Goal: Information Seeking & Learning: Learn about a topic

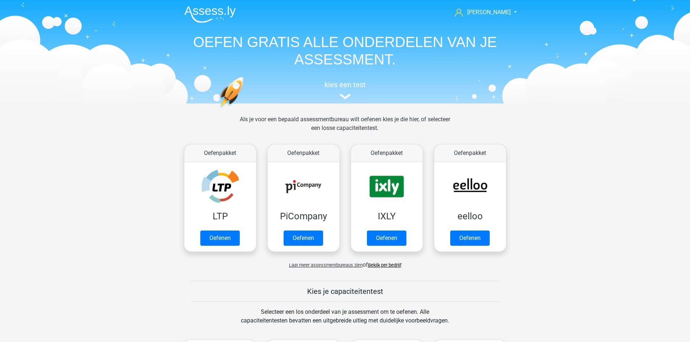
scroll to position [308, 0]
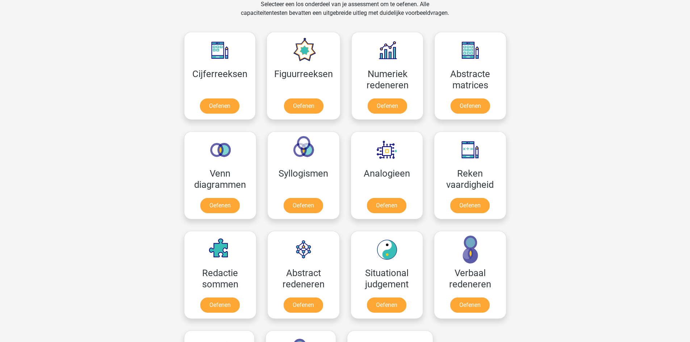
click at [589, 145] on div "Paul paulhootsmans@gmail.com Nederlands English" at bounding box center [345, 266] width 690 height 1149
click at [462, 105] on link "Oefenen" at bounding box center [470, 108] width 41 height 16
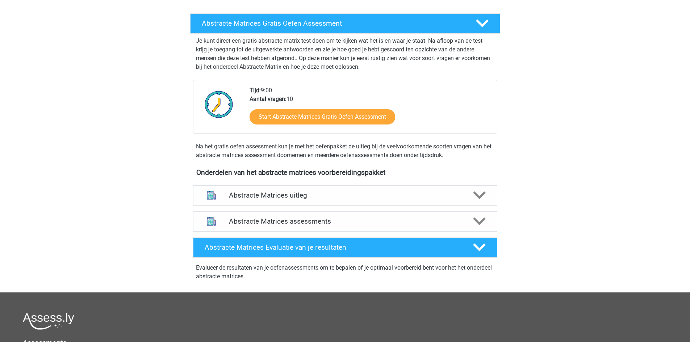
scroll to position [256, 0]
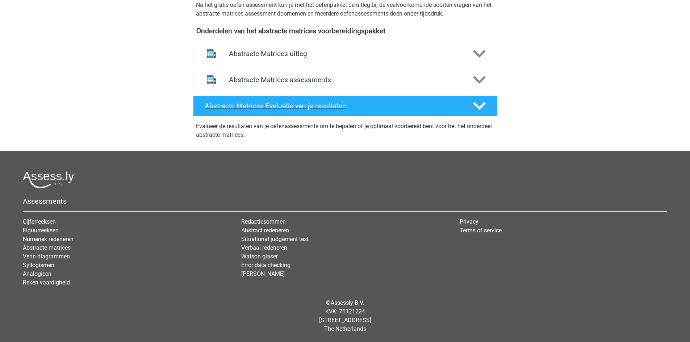
click at [487, 109] on div at bounding box center [479, 106] width 24 height 13
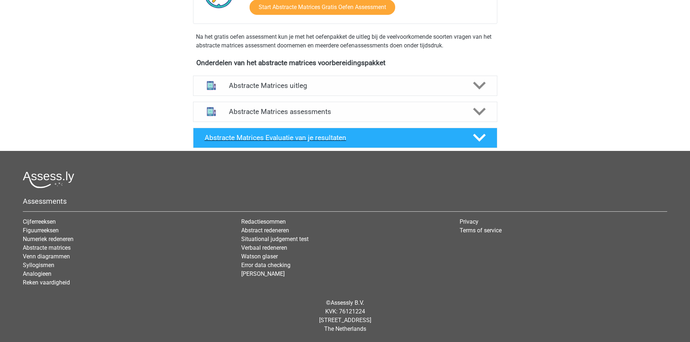
click at [480, 133] on icon at bounding box center [479, 137] width 13 height 13
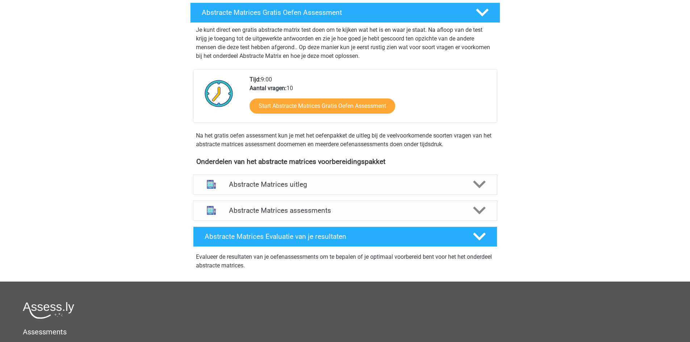
scroll to position [75, 0]
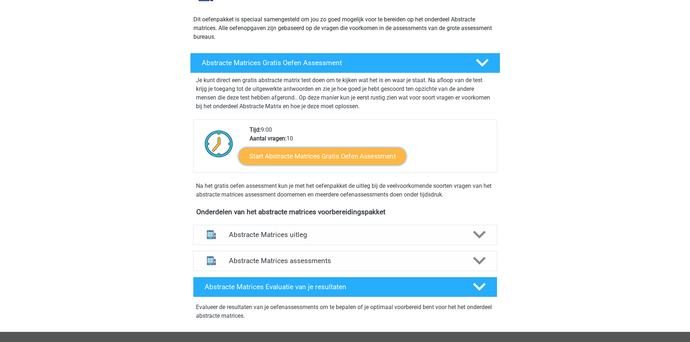
click at [342, 160] on link "Start Abstracte Matrices Gratis Oefen Assessment" at bounding box center [322, 155] width 167 height 17
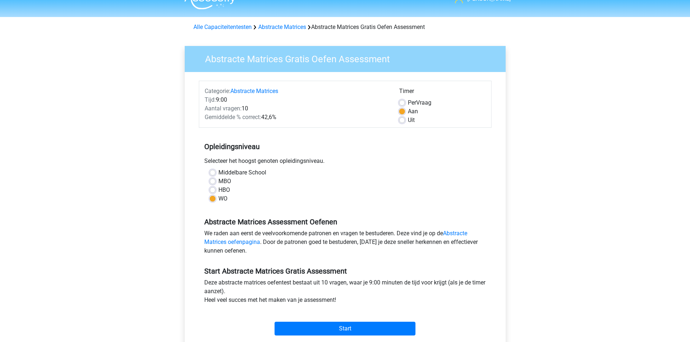
scroll to position [36, 0]
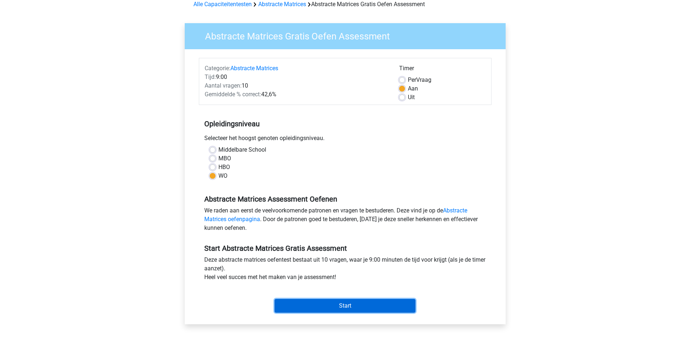
click at [367, 302] on input "Start" at bounding box center [345, 306] width 141 height 14
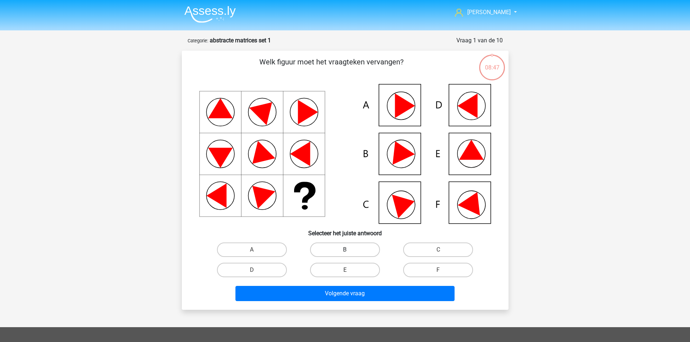
click at [335, 248] on label "B" at bounding box center [345, 250] width 70 height 14
click at [345, 250] on input "B" at bounding box center [347, 252] width 5 height 5
radio input "true"
click at [363, 264] on label "E" at bounding box center [345, 270] width 70 height 14
click at [350, 270] on input "E" at bounding box center [347, 272] width 5 height 5
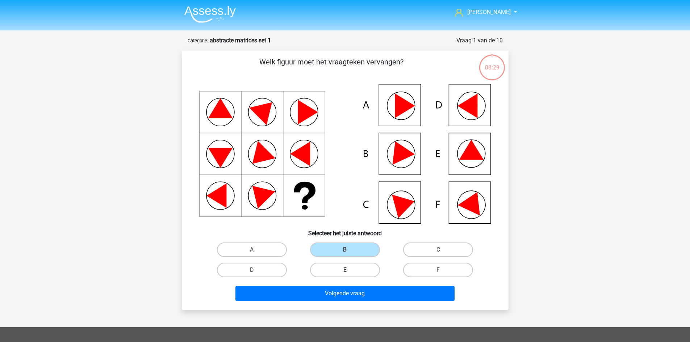
radio input "true"
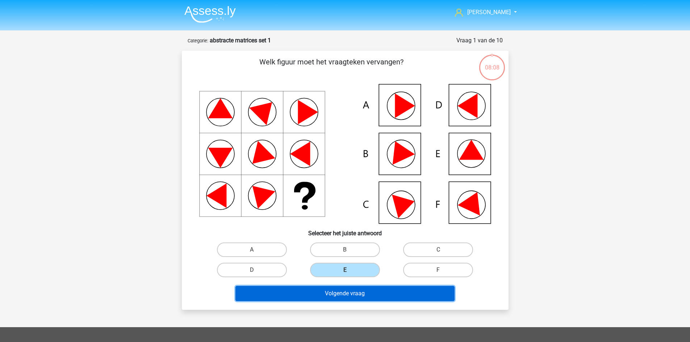
click at [398, 297] on button "Volgende vraag" at bounding box center [344, 293] width 219 height 15
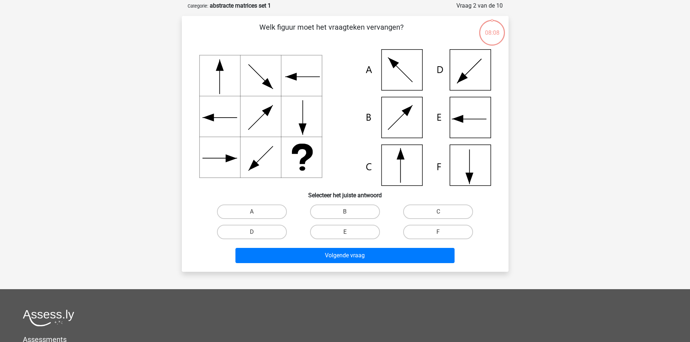
scroll to position [36, 0]
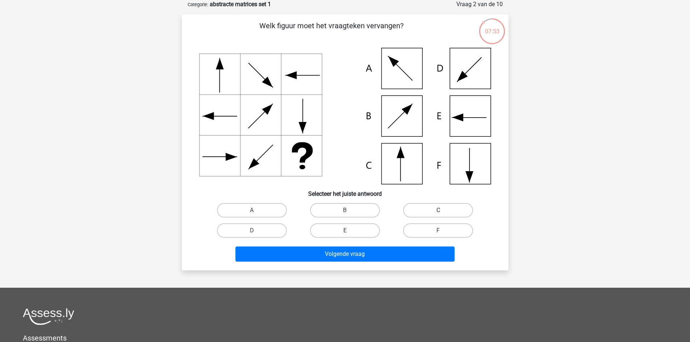
click at [407, 210] on label "C" at bounding box center [438, 210] width 70 height 14
click at [438, 210] on input "C" at bounding box center [440, 212] width 5 height 5
radio input "true"
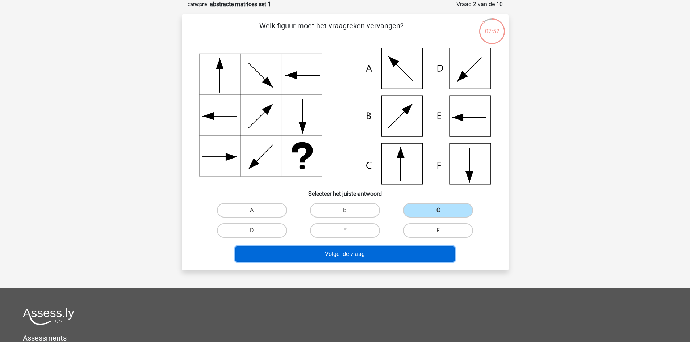
click at [400, 249] on button "Volgende vraag" at bounding box center [344, 254] width 219 height 15
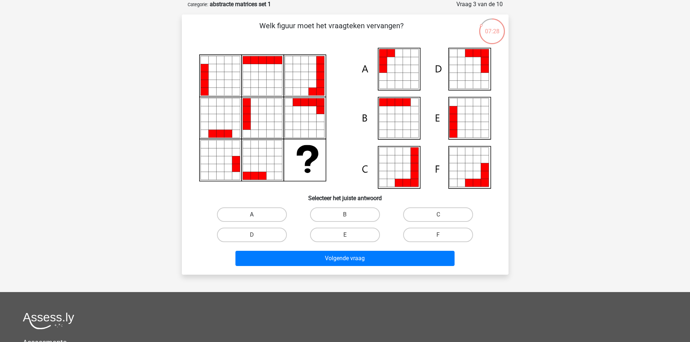
click at [270, 215] on label "A" at bounding box center [252, 215] width 70 height 14
click at [256, 215] on input "A" at bounding box center [254, 217] width 5 height 5
radio input "true"
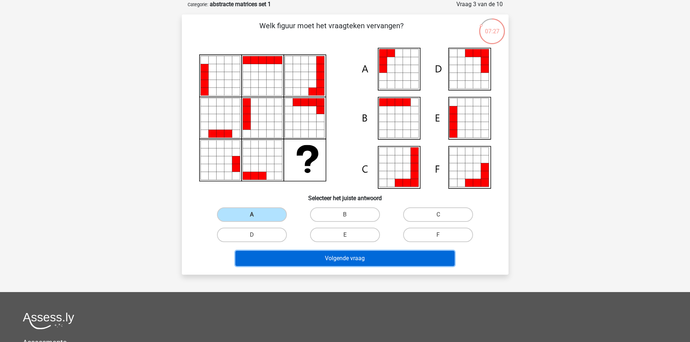
click at [365, 258] on button "Volgende vraag" at bounding box center [344, 258] width 219 height 15
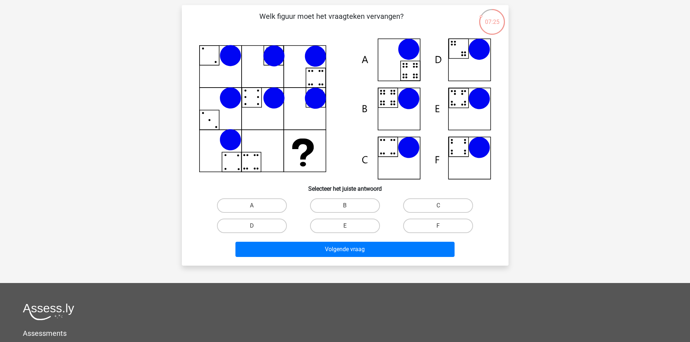
scroll to position [0, 0]
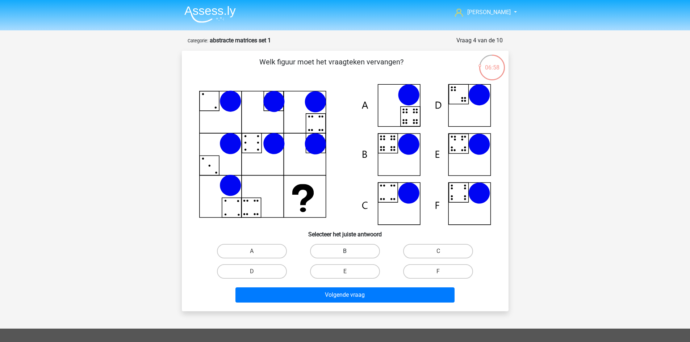
click at [366, 251] on label "B" at bounding box center [345, 251] width 70 height 14
click at [350, 251] on input "B" at bounding box center [347, 253] width 5 height 5
radio input "true"
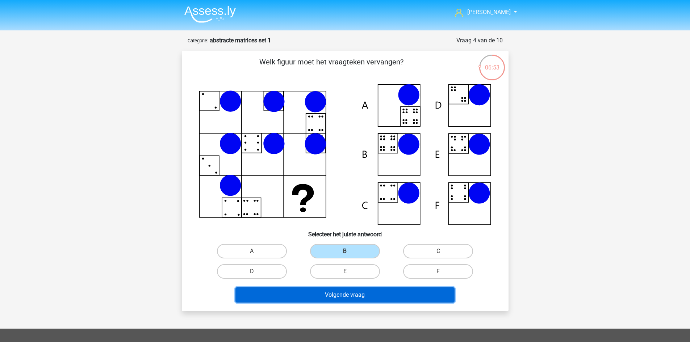
click at [396, 295] on button "Volgende vraag" at bounding box center [344, 295] width 219 height 15
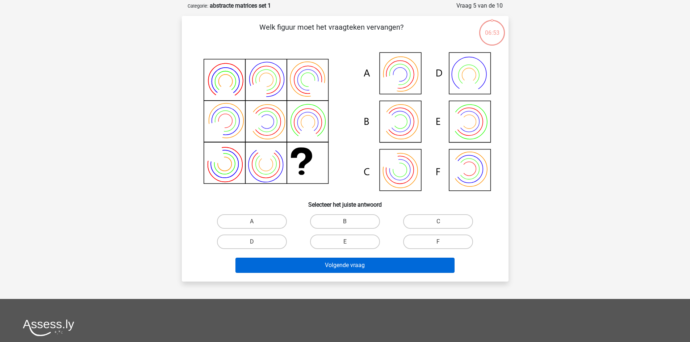
scroll to position [36, 0]
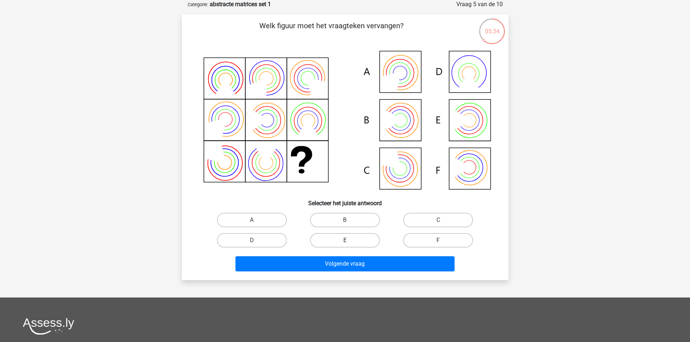
drag, startPoint x: 353, startPoint y: 215, endPoint x: 365, endPoint y: 241, distance: 28.4
click at [352, 216] on label "B" at bounding box center [345, 220] width 70 height 14
click at [350, 220] on input "B" at bounding box center [347, 222] width 5 height 5
radio input "true"
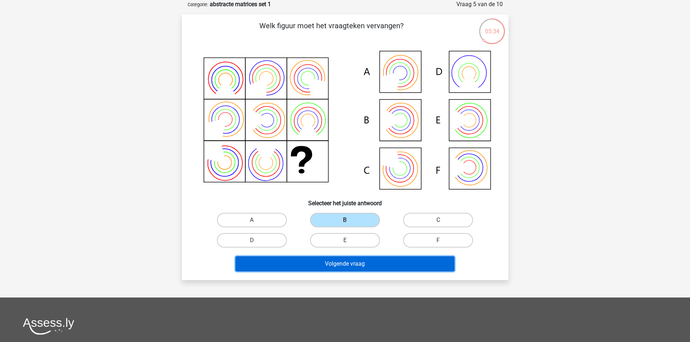
click at [375, 260] on button "Volgende vraag" at bounding box center [344, 263] width 219 height 15
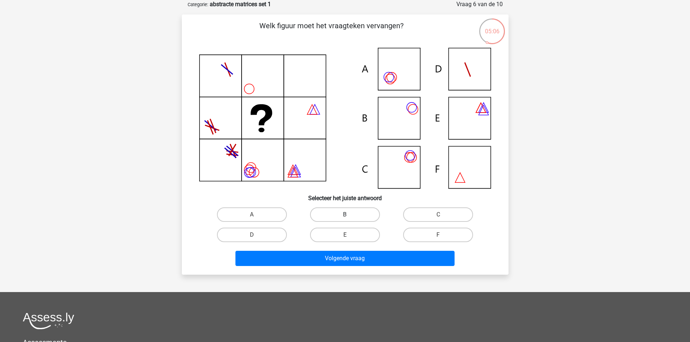
click at [362, 214] on label "B" at bounding box center [345, 215] width 70 height 14
click at [350, 215] on input "B" at bounding box center [347, 217] width 5 height 5
radio input "true"
click at [423, 216] on label "C" at bounding box center [438, 215] width 70 height 14
click at [438, 216] on input "C" at bounding box center [440, 217] width 5 height 5
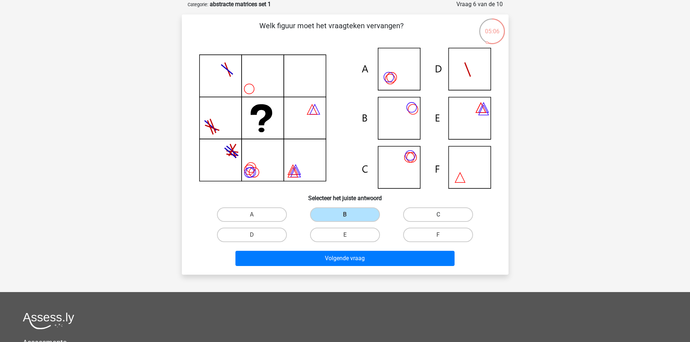
radio input "true"
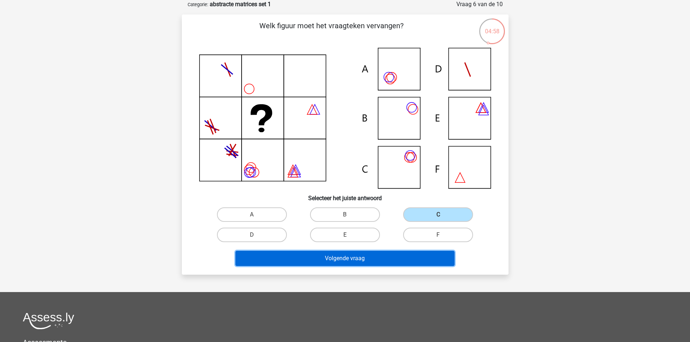
click at [386, 258] on button "Volgende vraag" at bounding box center [344, 258] width 219 height 15
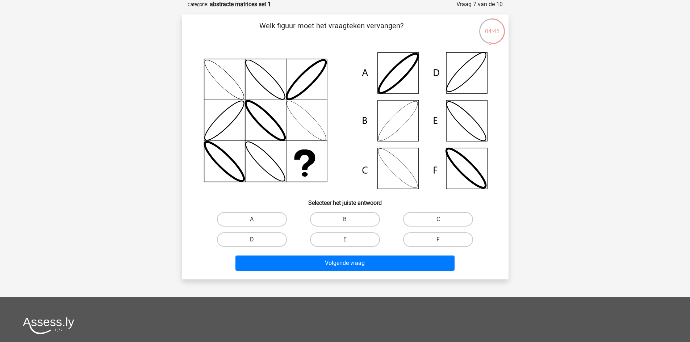
click at [283, 236] on label "D" at bounding box center [252, 240] width 70 height 14
click at [256, 240] on input "D" at bounding box center [254, 242] width 5 height 5
radio input "true"
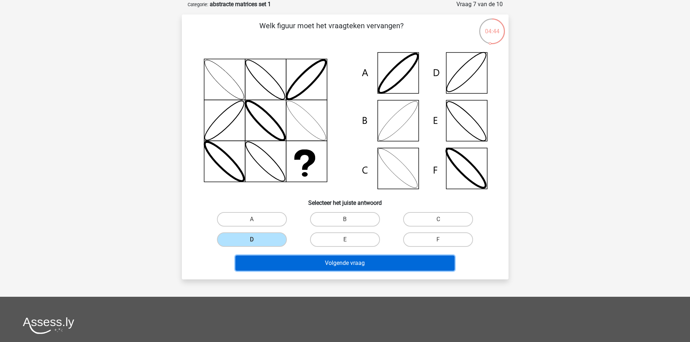
click at [337, 263] on button "Volgende vraag" at bounding box center [344, 263] width 219 height 15
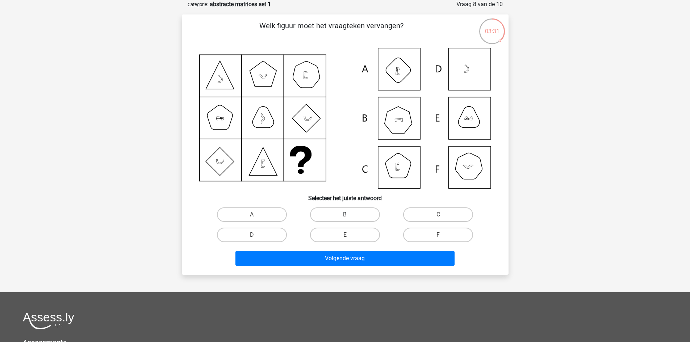
click at [337, 213] on label "B" at bounding box center [345, 215] width 70 height 14
click at [345, 215] on input "B" at bounding box center [347, 217] width 5 height 5
radio input "true"
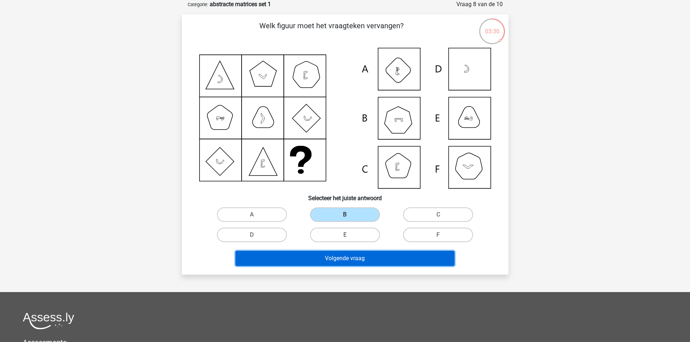
click at [386, 260] on button "Volgende vraag" at bounding box center [344, 258] width 219 height 15
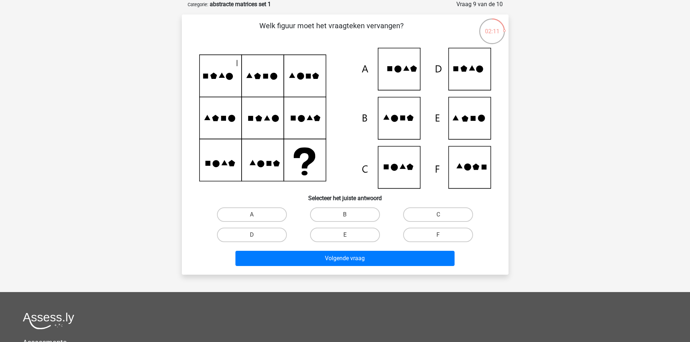
click at [347, 235] on input "E" at bounding box center [347, 237] width 5 height 5
radio input "true"
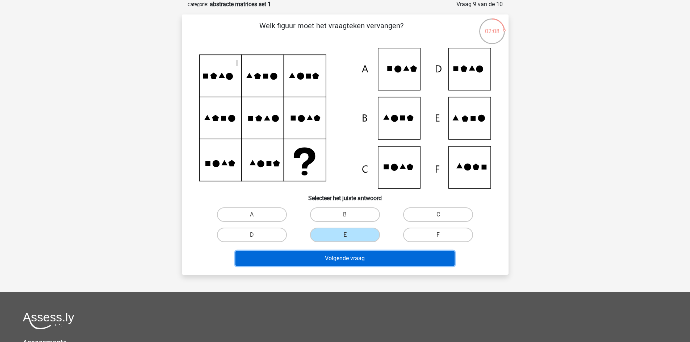
click at [387, 258] on button "Volgende vraag" at bounding box center [344, 258] width 219 height 15
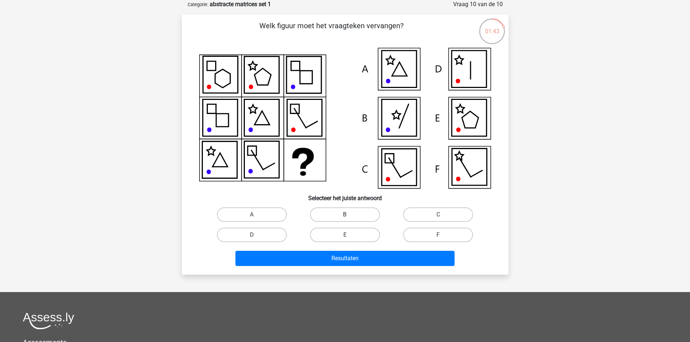
click at [360, 212] on label "B" at bounding box center [345, 215] width 70 height 14
click at [350, 215] on input "B" at bounding box center [347, 217] width 5 height 5
radio input "true"
click at [278, 234] on label "D" at bounding box center [252, 235] width 70 height 14
click at [256, 235] on input "D" at bounding box center [254, 237] width 5 height 5
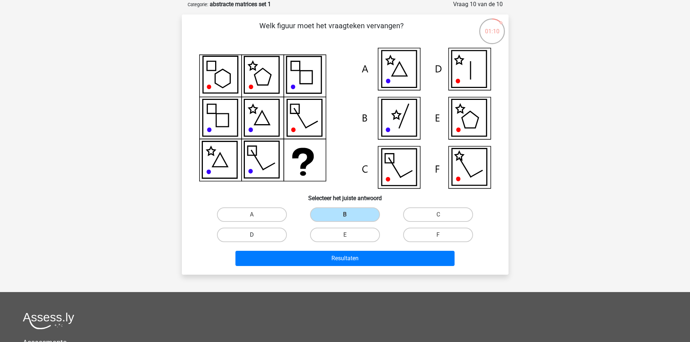
radio input "true"
click at [351, 209] on label "B" at bounding box center [345, 215] width 70 height 14
click at [350, 215] on input "B" at bounding box center [347, 217] width 5 height 5
radio input "true"
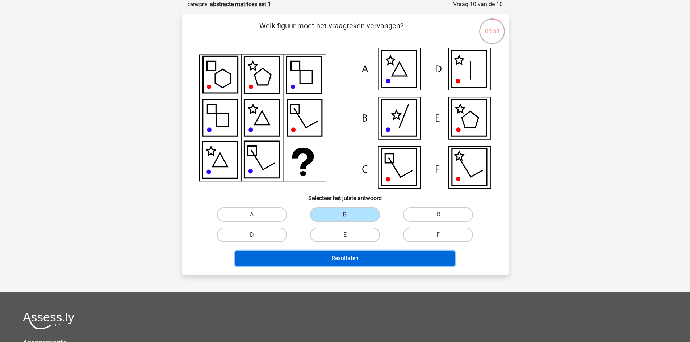
click at [381, 261] on button "Resultaten" at bounding box center [344, 258] width 219 height 15
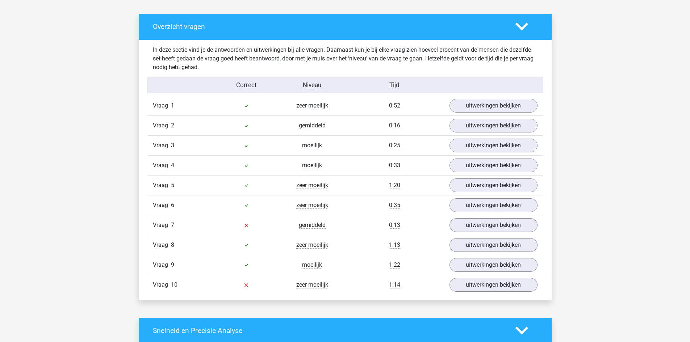
scroll to position [398, 0]
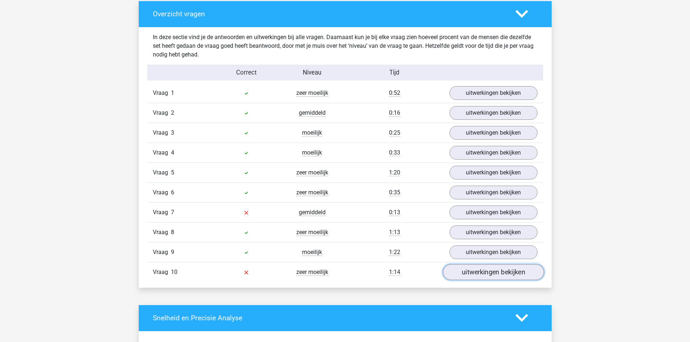
click at [480, 276] on link "uitwerkingen bekijken" at bounding box center [493, 272] width 101 height 16
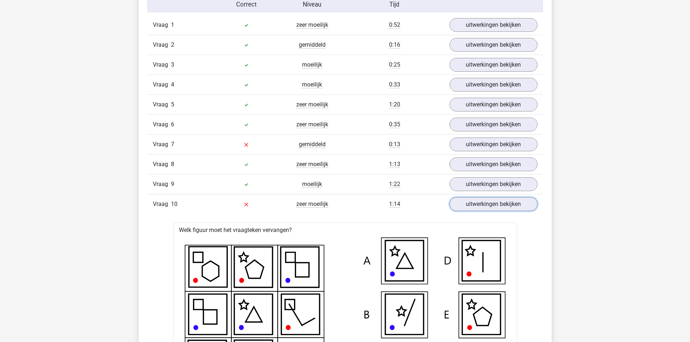
scroll to position [471, 0]
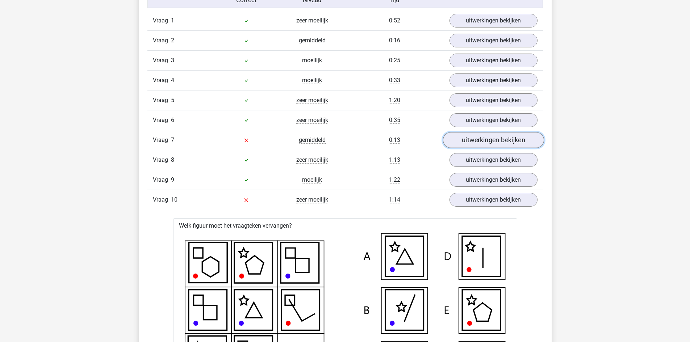
click at [471, 139] on link "uitwerkingen bekijken" at bounding box center [493, 140] width 101 height 16
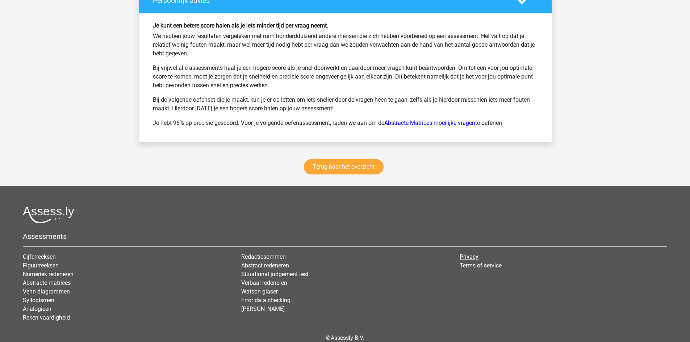
scroll to position [1524, 0]
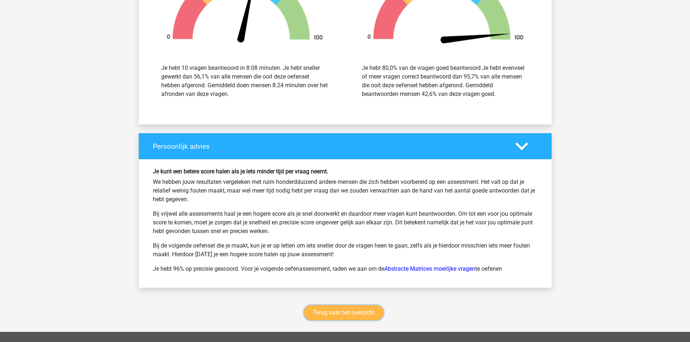
click at [359, 313] on link "Terug naar het overzicht" at bounding box center [344, 312] width 80 height 15
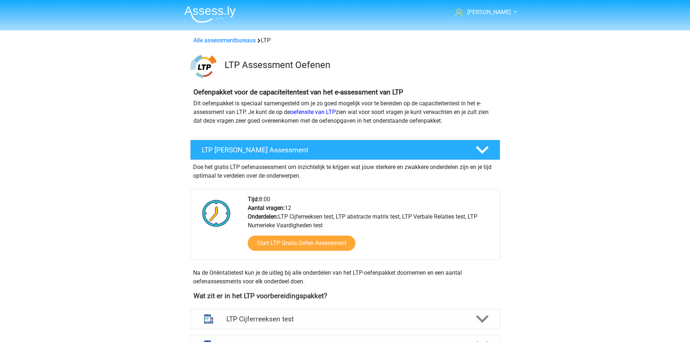
click at [229, 45] on div "Alle assessmentbureaus LTP" at bounding box center [345, 40] width 309 height 9
click at [229, 43] on link "Alle assessmentbureaus" at bounding box center [224, 40] width 62 height 7
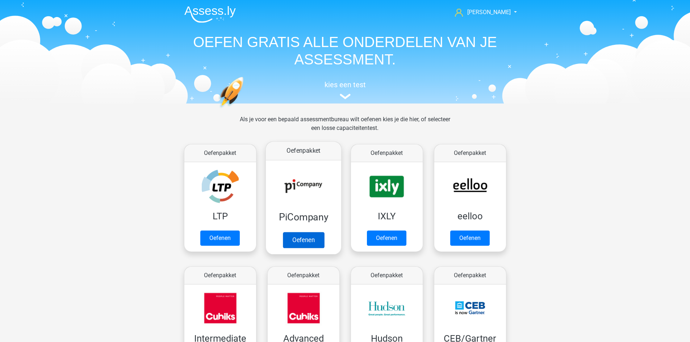
scroll to position [115, 0]
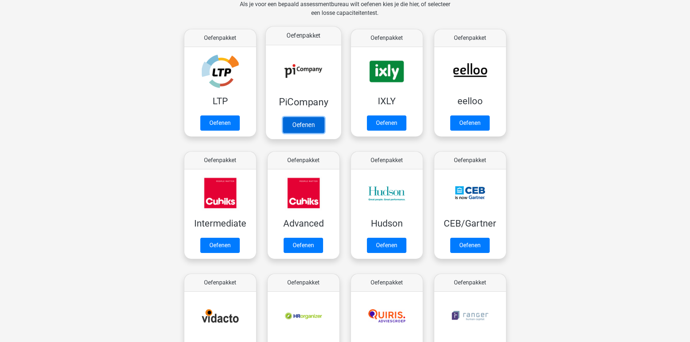
click at [310, 123] on link "Oefenen" at bounding box center [303, 125] width 41 height 16
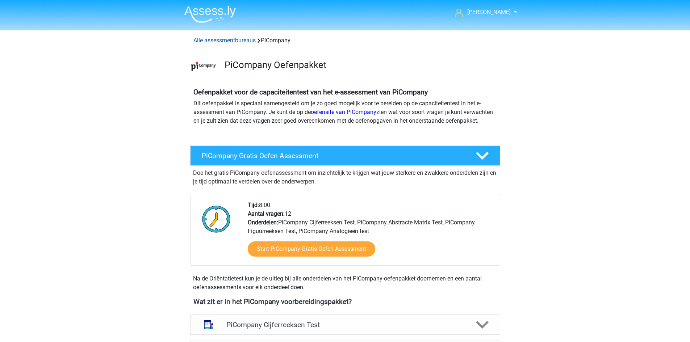
click at [226, 42] on link "Alle assessmentbureaus" at bounding box center [224, 40] width 62 height 7
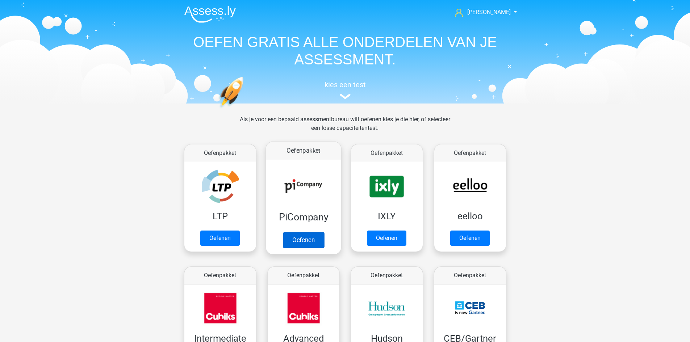
scroll to position [115, 0]
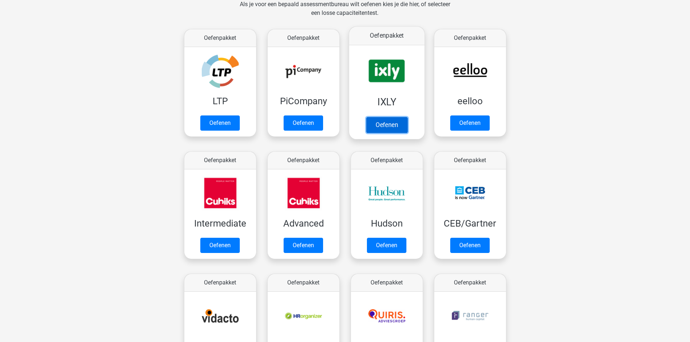
click at [378, 124] on link "Oefenen" at bounding box center [386, 125] width 41 height 16
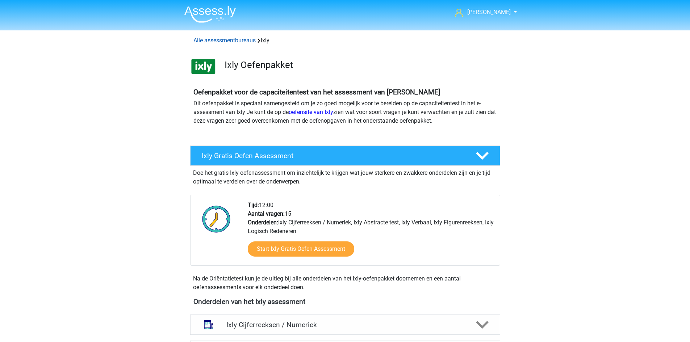
click at [227, 43] on link "Alle assessmentbureaus" at bounding box center [224, 40] width 62 height 7
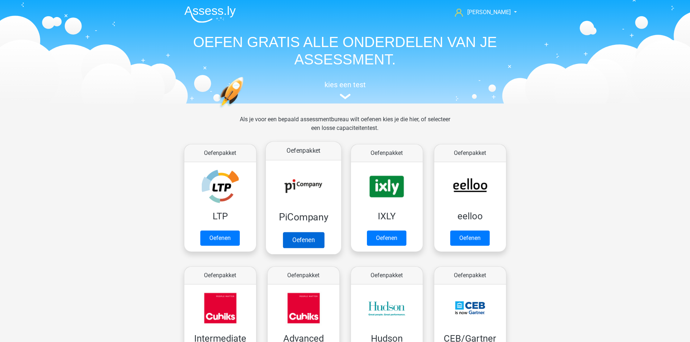
scroll to position [115, 0]
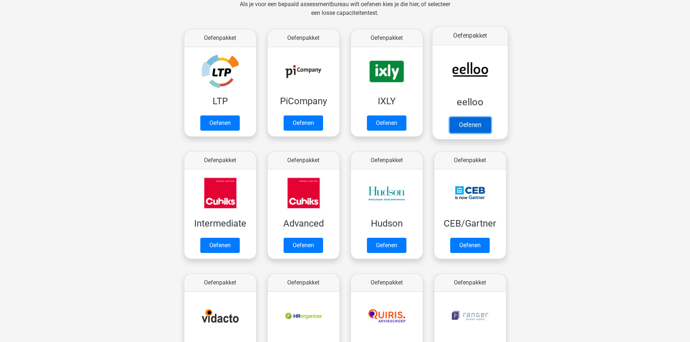
click at [466, 117] on link "Oefenen" at bounding box center [469, 125] width 41 height 16
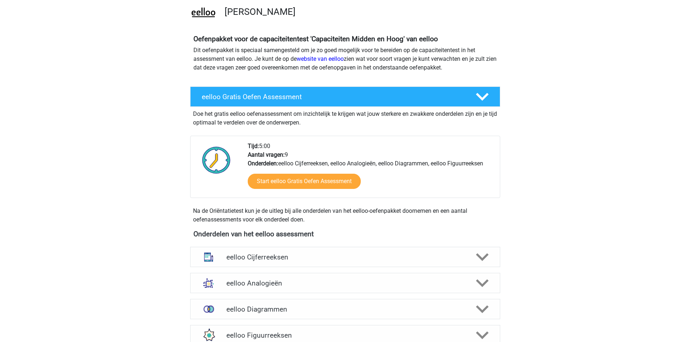
scroll to position [36, 0]
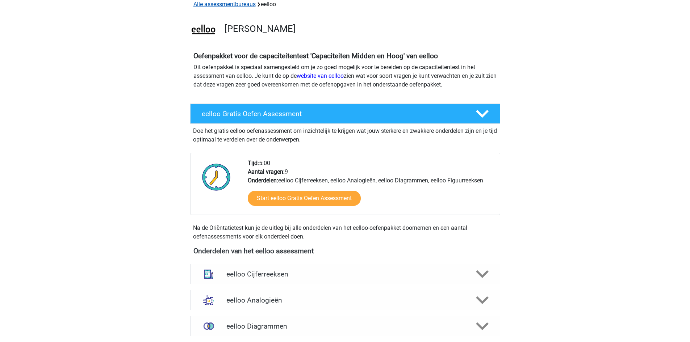
click at [238, 6] on link "Alle assessmentbureaus" at bounding box center [224, 4] width 62 height 7
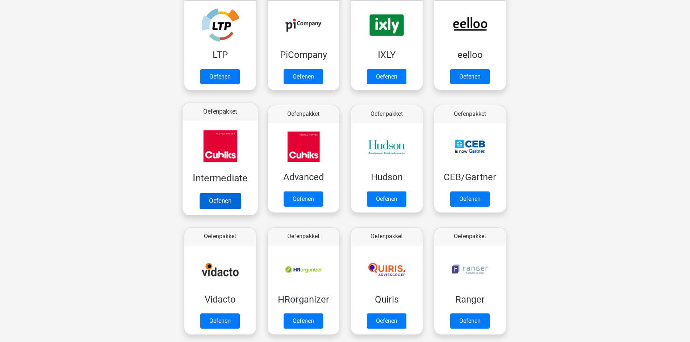
scroll to position [151, 0]
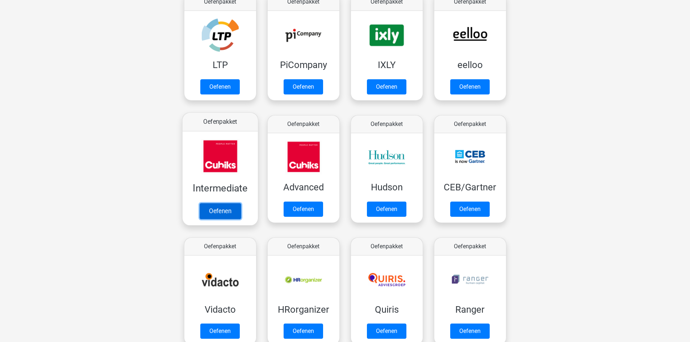
click at [218, 203] on link "Oefenen" at bounding box center [219, 211] width 41 height 16
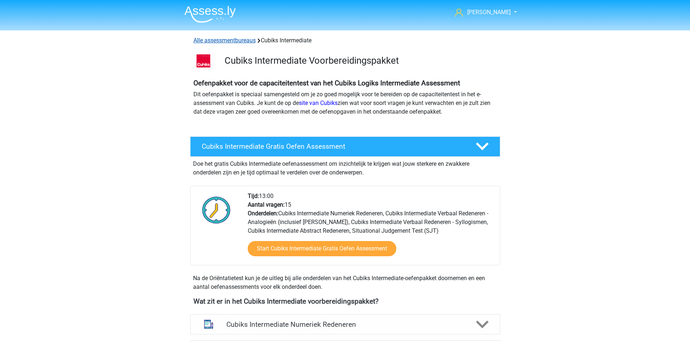
click at [226, 40] on link "Alle assessmentbureaus" at bounding box center [224, 40] width 62 height 7
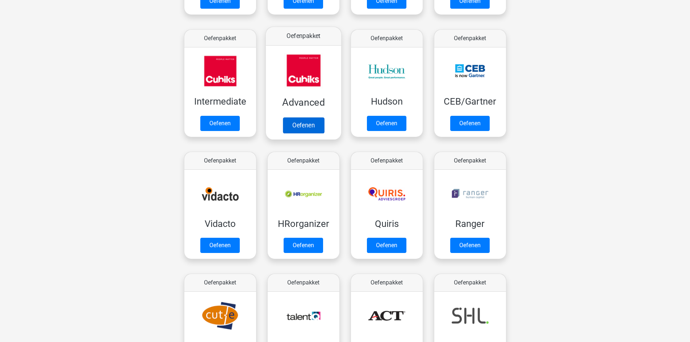
scroll to position [260, 0]
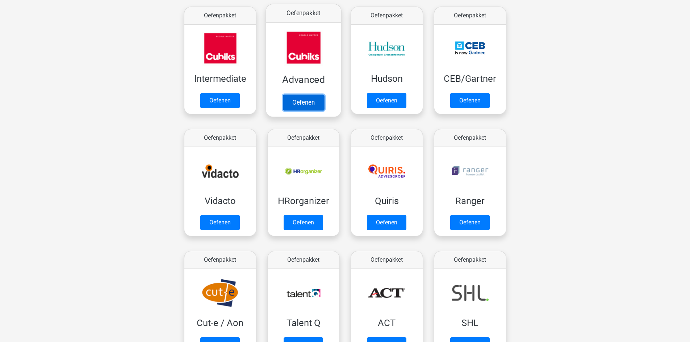
click at [312, 95] on link "Oefenen" at bounding box center [303, 103] width 41 height 16
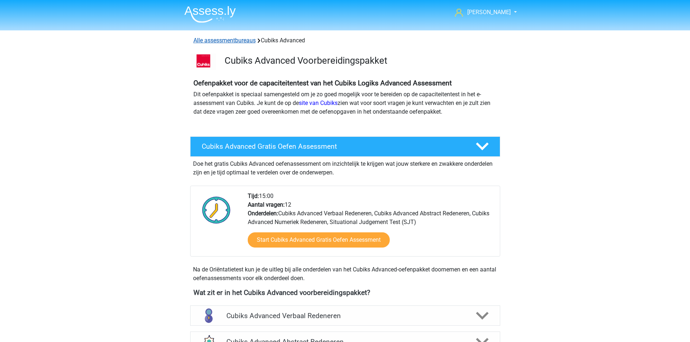
click at [254, 44] on div "Alle assessmentbureaus Cubiks Advanced" at bounding box center [345, 40] width 309 height 9
click at [251, 46] on div "Alle assessmentbureaus Cubiks Advanced" at bounding box center [345, 38] width 344 height 17
click at [250, 42] on link "Alle assessmentbureaus" at bounding box center [224, 40] width 62 height 7
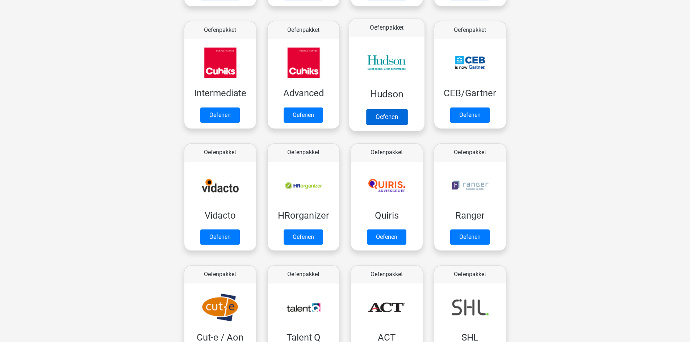
scroll to position [260, 0]
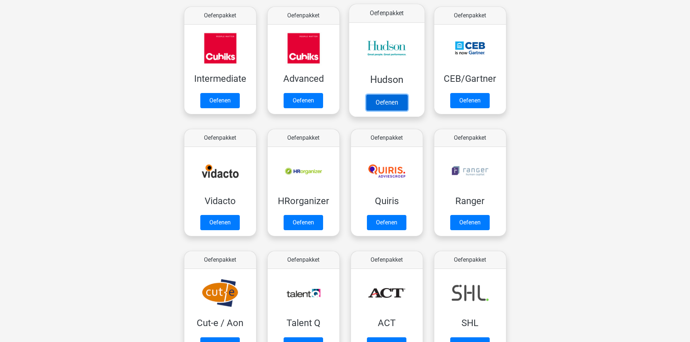
click at [401, 95] on link "Oefenen" at bounding box center [386, 103] width 41 height 16
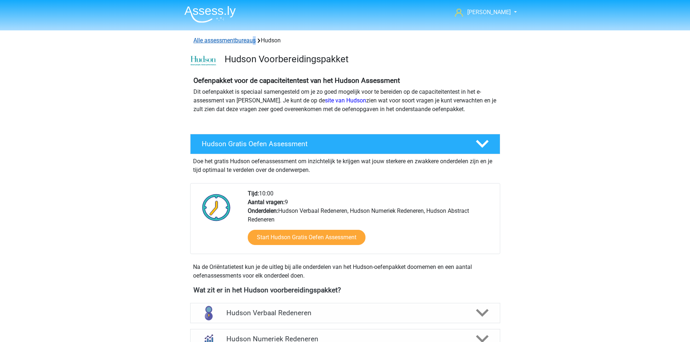
click at [255, 44] on div "Alle assessmentbureaus [GEOGRAPHIC_DATA]" at bounding box center [345, 40] width 309 height 9
click at [253, 43] on link "Alle assessmentbureaus" at bounding box center [224, 40] width 62 height 7
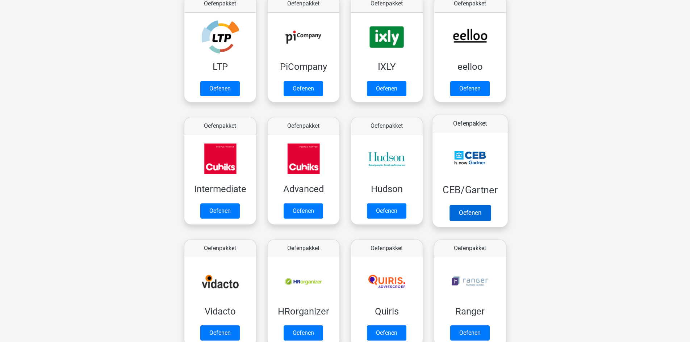
scroll to position [151, 0]
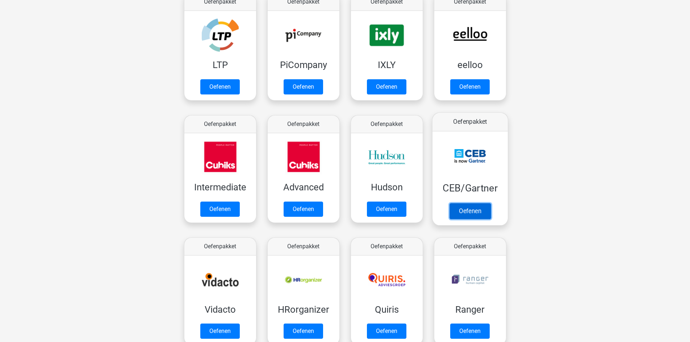
click at [489, 203] on link "Oefenen" at bounding box center [469, 211] width 41 height 16
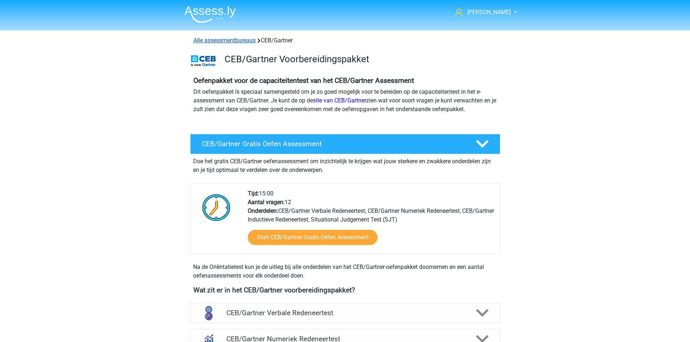
click at [220, 38] on link "Alle assessmentbureaus" at bounding box center [224, 40] width 62 height 7
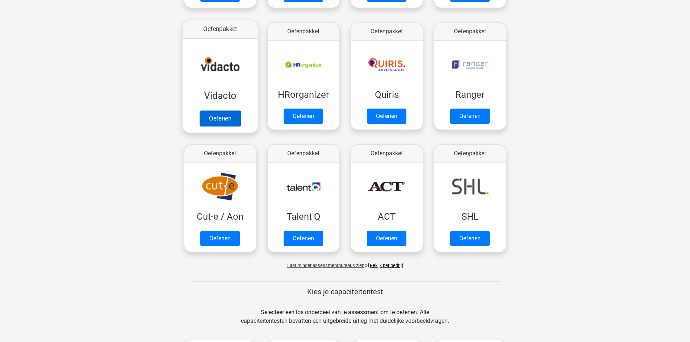
scroll to position [369, 0]
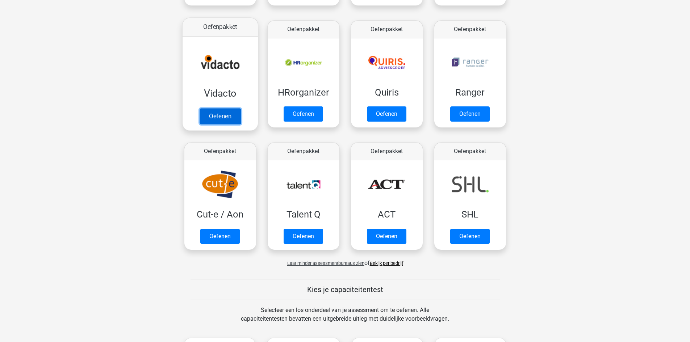
click at [214, 108] on link "Oefenen" at bounding box center [219, 116] width 41 height 16
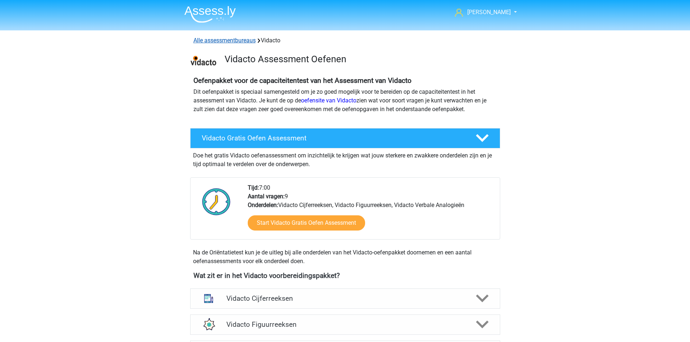
click at [224, 38] on link "Alle assessmentbureaus" at bounding box center [224, 40] width 62 height 7
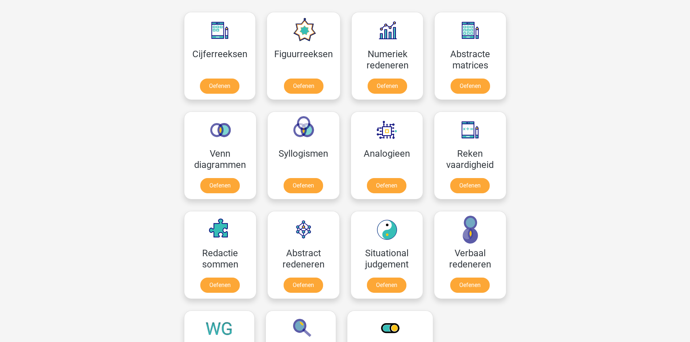
scroll to position [731, 0]
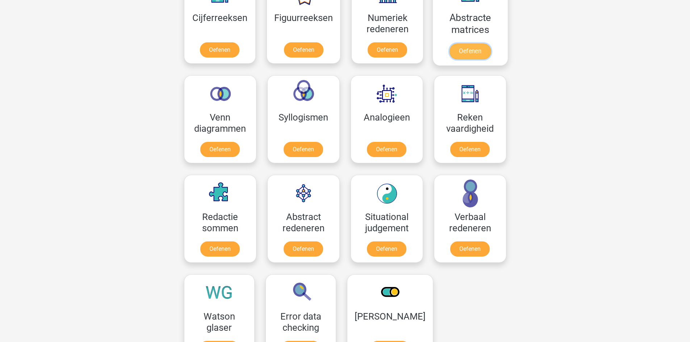
click at [456, 43] on link "Oefenen" at bounding box center [470, 51] width 41 height 16
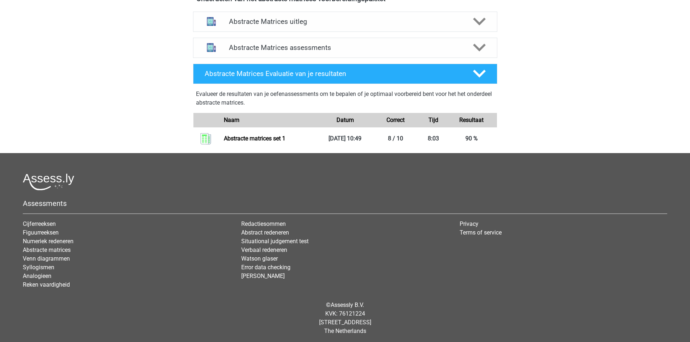
scroll to position [290, 0]
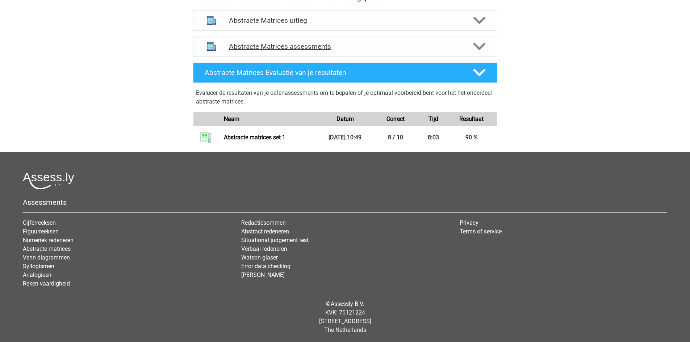
click at [360, 47] on h4 "Abstracte Matrices assessments" at bounding box center [345, 46] width 233 height 8
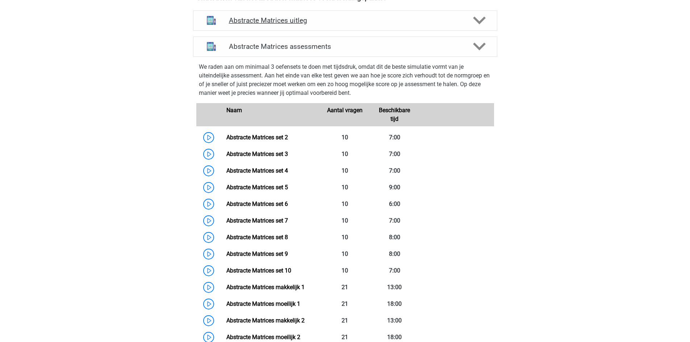
click at [358, 26] on div "Abstracte Matrices uitleg" at bounding box center [345, 21] width 304 height 20
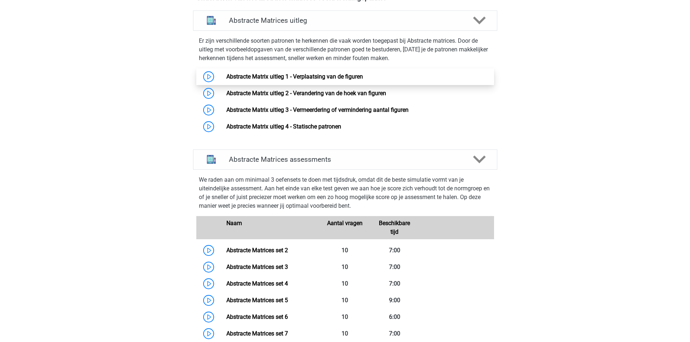
click at [234, 75] on link "Abstracte Matrix uitleg 1 - Verplaatsing van de figuren" at bounding box center [294, 76] width 137 height 7
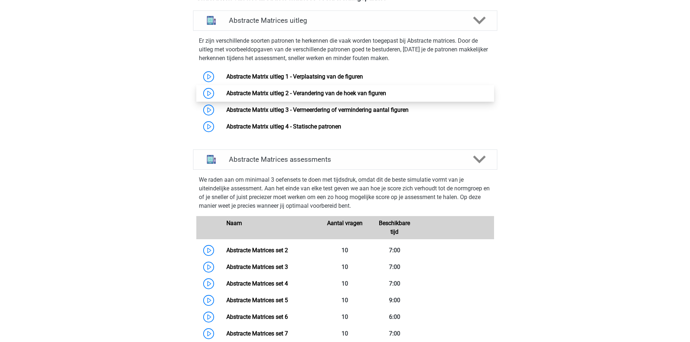
click at [233, 92] on link "Abstracte Matrix uitleg 2 - Verandering van de hoek van figuren" at bounding box center [306, 93] width 160 height 7
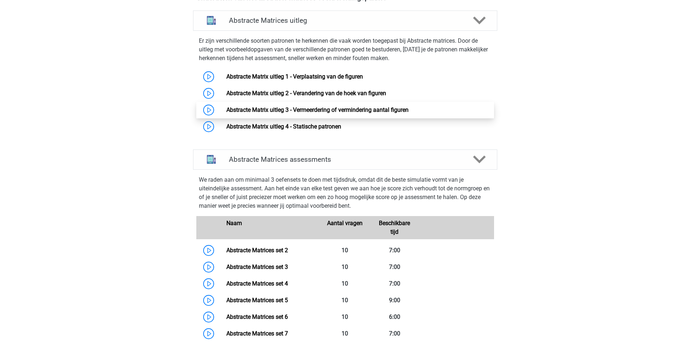
click at [235, 109] on link "Abstracte Matrix uitleg 3 - Vermeerdering of vermindering aantal figuren" at bounding box center [317, 110] width 182 height 7
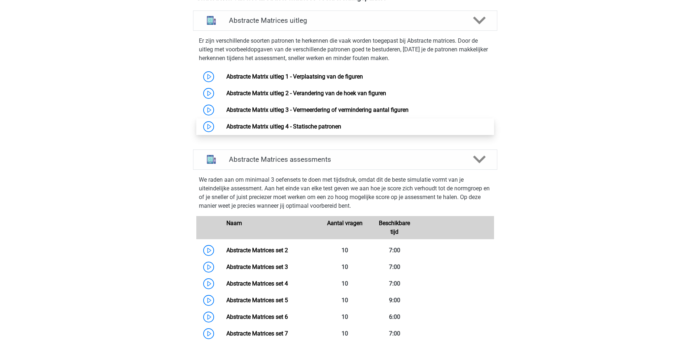
click at [237, 130] on link "Abstracte Matrix uitleg 4 - Statische patronen" at bounding box center [283, 126] width 115 height 7
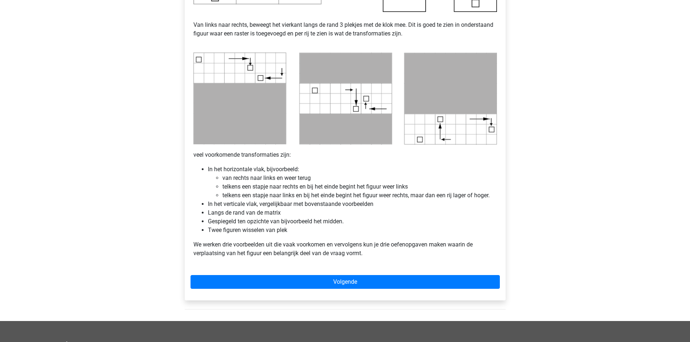
scroll to position [326, 0]
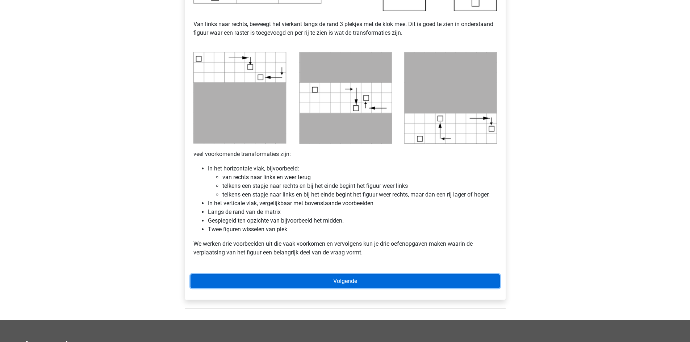
click at [400, 286] on link "Volgende" at bounding box center [345, 282] width 309 height 14
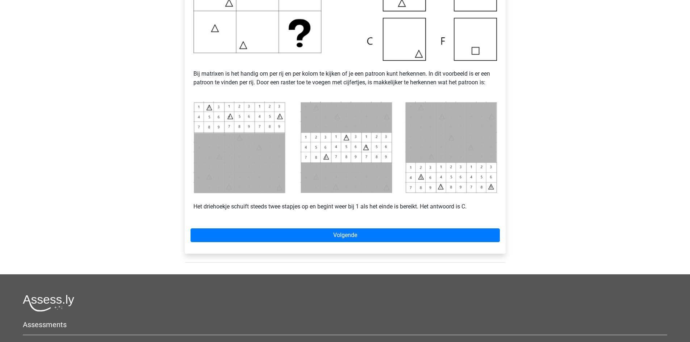
scroll to position [254, 0]
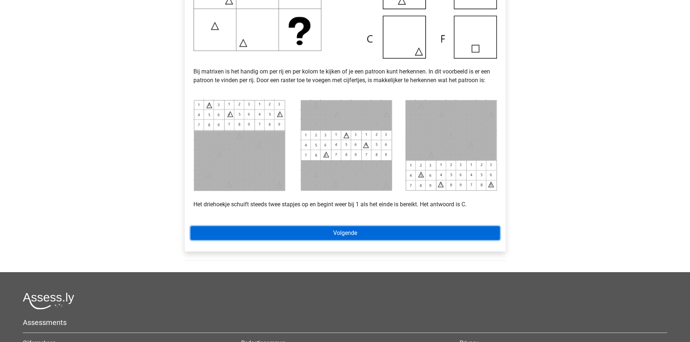
click at [379, 230] on link "Volgende" at bounding box center [345, 233] width 309 height 14
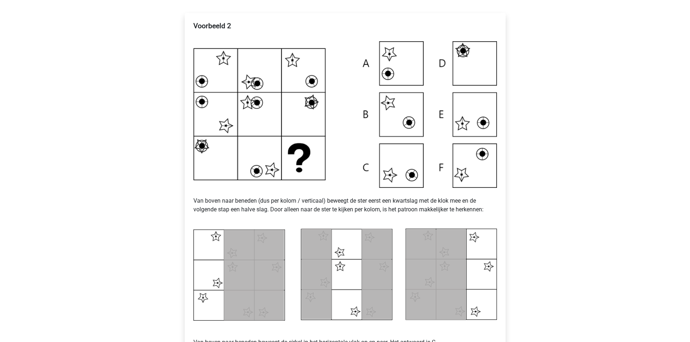
scroll to position [181, 0]
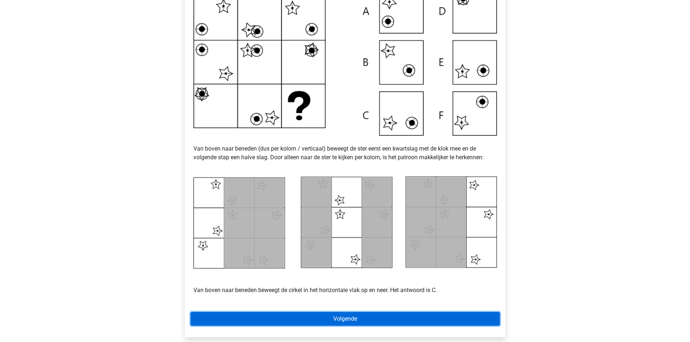
click at [357, 315] on link "Volgende" at bounding box center [345, 319] width 309 height 14
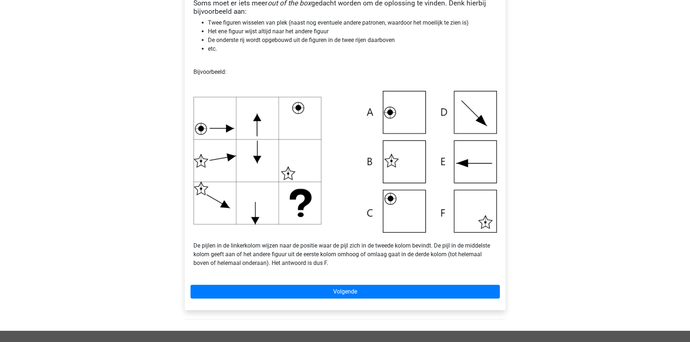
scroll to position [181, 0]
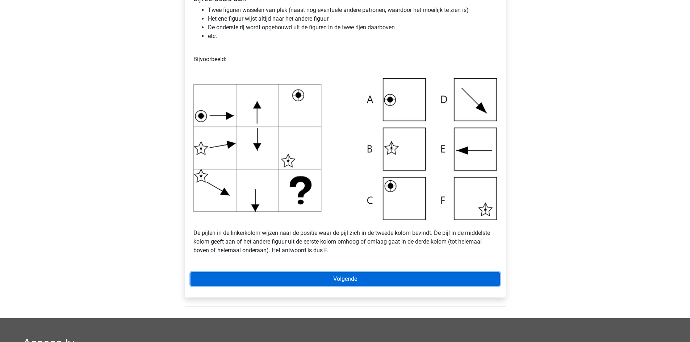
click at [346, 277] on link "Volgende" at bounding box center [345, 279] width 309 height 14
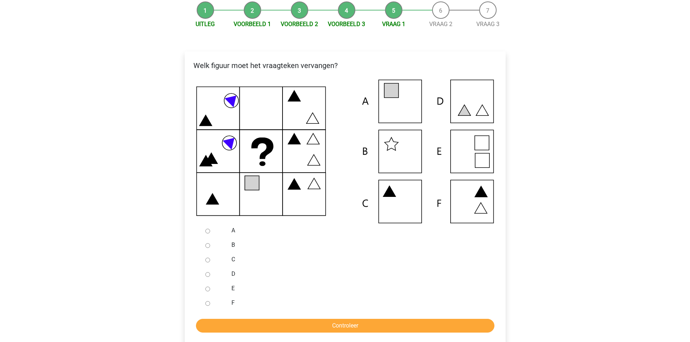
scroll to position [109, 0]
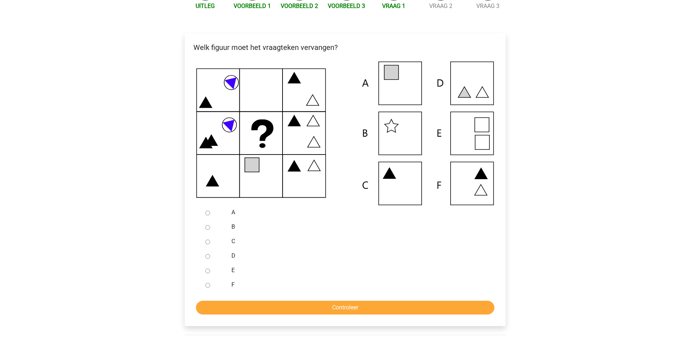
click at [212, 212] on div at bounding box center [214, 212] width 24 height 14
click at [208, 213] on input "A" at bounding box center [207, 213] width 5 height 5
radio input "true"
click at [388, 308] on input "Controleer" at bounding box center [345, 308] width 298 height 14
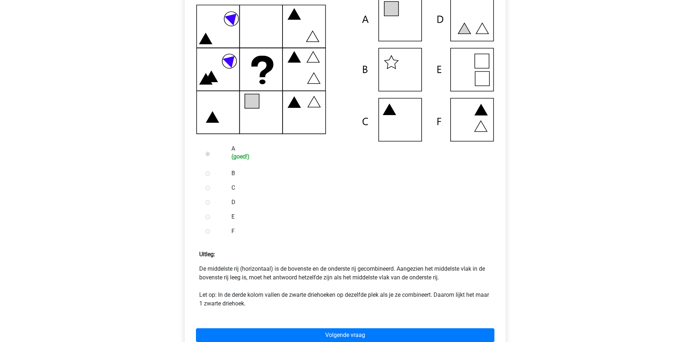
scroll to position [181, 0]
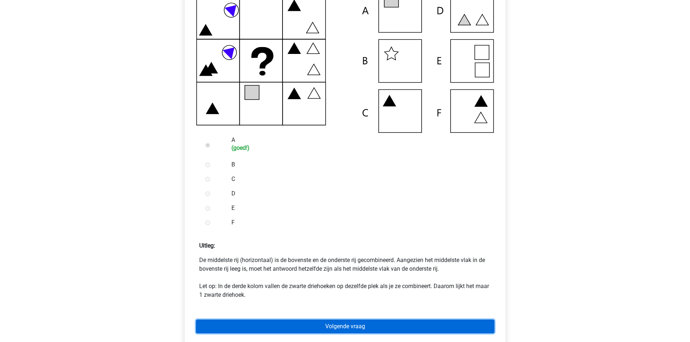
click at [445, 326] on link "Volgende vraag" at bounding box center [345, 327] width 298 height 14
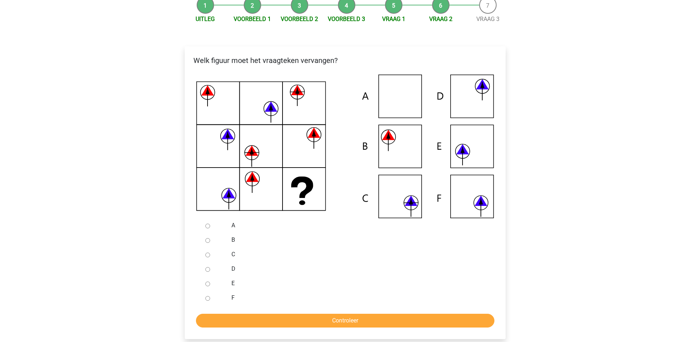
scroll to position [109, 0]
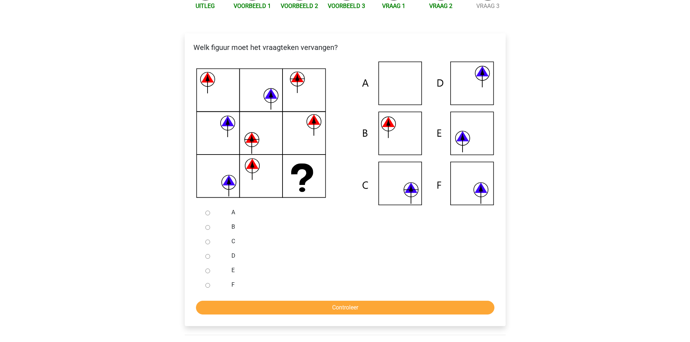
click at [207, 242] on input "C" at bounding box center [207, 242] width 5 height 5
radio input "true"
click at [326, 306] on input "Controleer" at bounding box center [345, 308] width 298 height 14
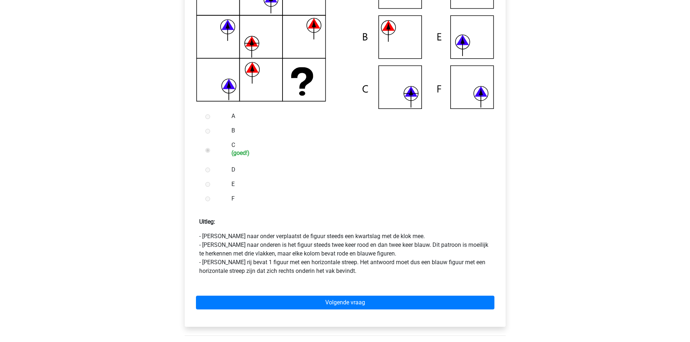
scroll to position [217, 0]
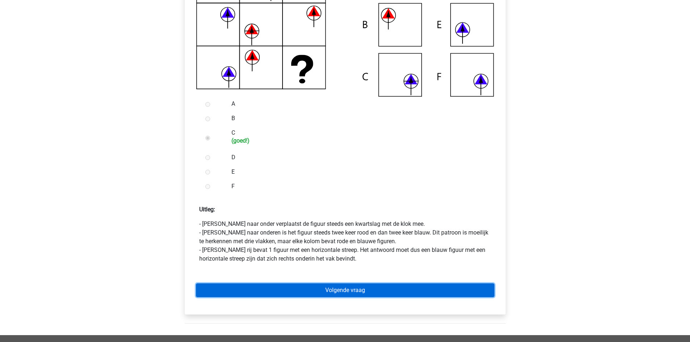
click at [310, 287] on link "Volgende vraag" at bounding box center [345, 291] width 298 height 14
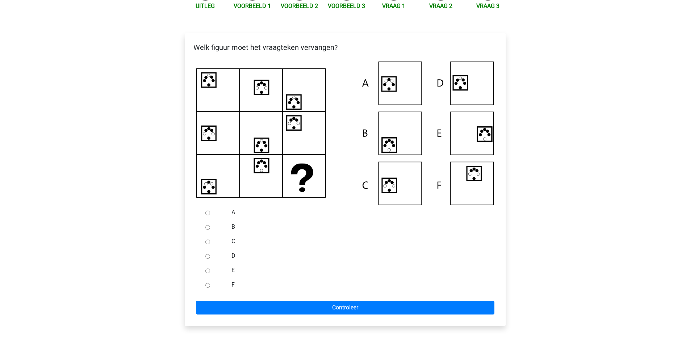
scroll to position [145, 0]
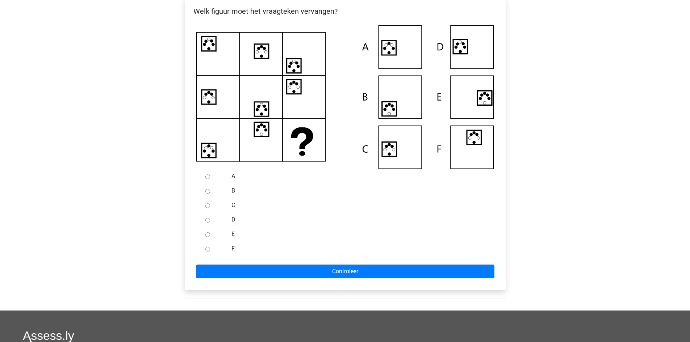
click at [208, 237] on div at bounding box center [214, 234] width 24 height 14
click at [208, 235] on input "E" at bounding box center [207, 235] width 5 height 5
radio input "true"
click at [206, 176] on input "A" at bounding box center [207, 177] width 5 height 5
radio input "true"
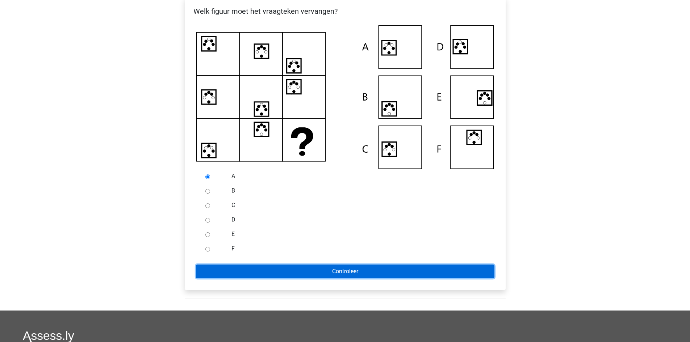
click at [336, 272] on input "Controleer" at bounding box center [345, 272] width 298 height 14
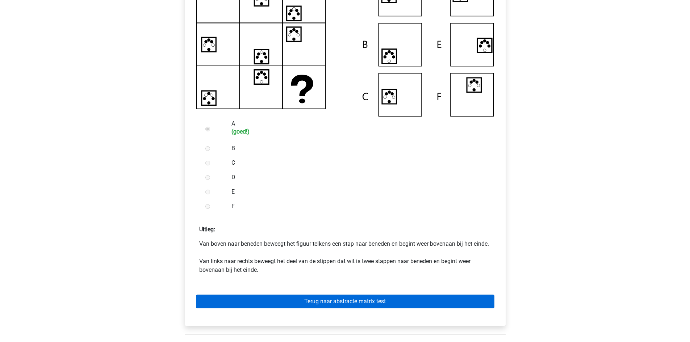
scroll to position [181, 0]
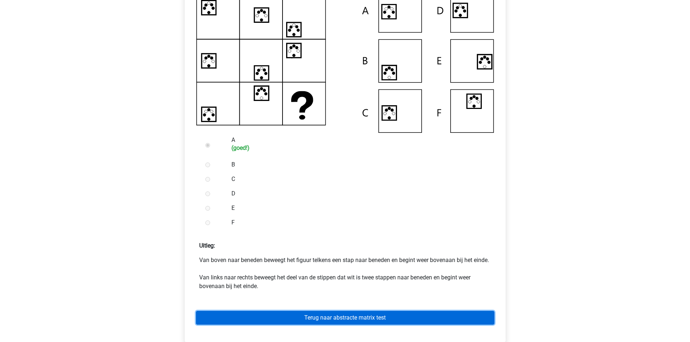
click at [357, 325] on link "Terug naar abstracte matrix test" at bounding box center [345, 318] width 298 height 14
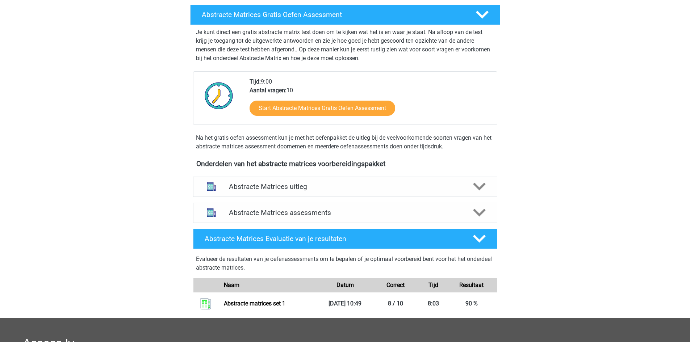
scroll to position [145, 0]
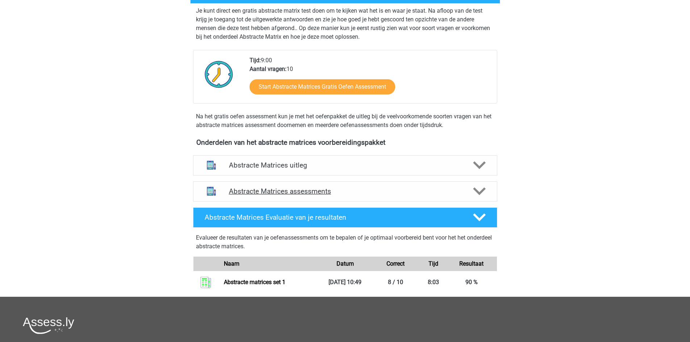
click at [341, 192] on h4 "Abstracte Matrices assessments" at bounding box center [345, 191] width 233 height 8
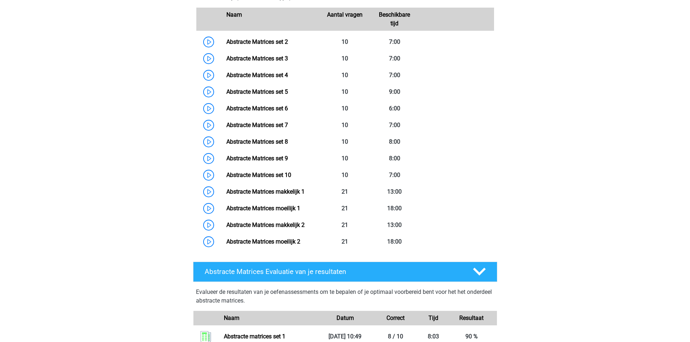
scroll to position [398, 0]
